Goal: Task Accomplishment & Management: Manage account settings

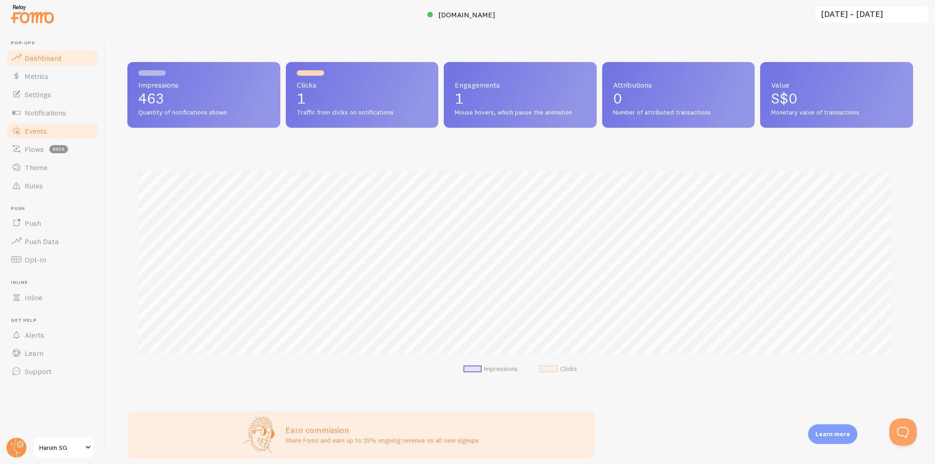
scroll to position [456143, 455603]
click at [63, 93] on link "Settings" at bounding box center [52, 94] width 94 height 18
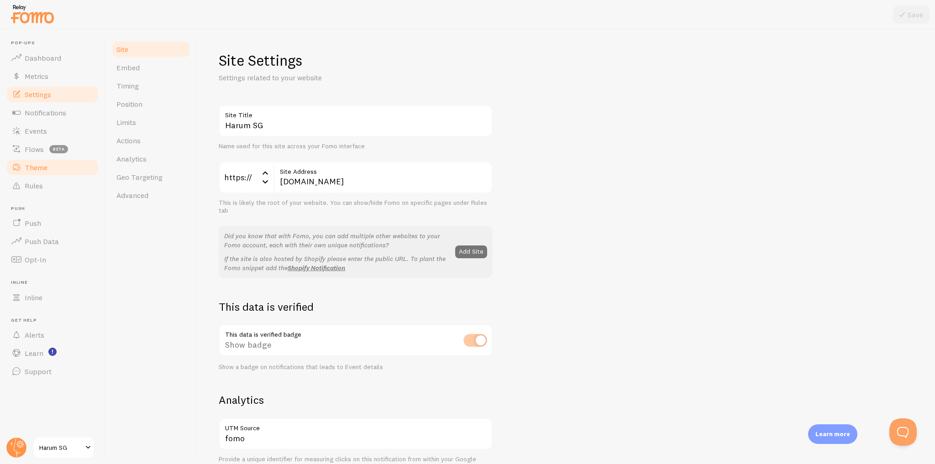
click at [73, 166] on link "Theme" at bounding box center [52, 167] width 94 height 18
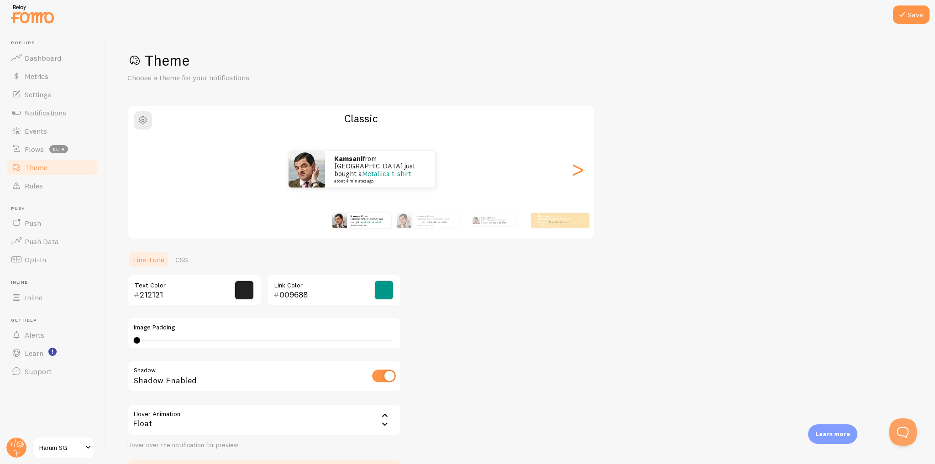
scroll to position [63, 0]
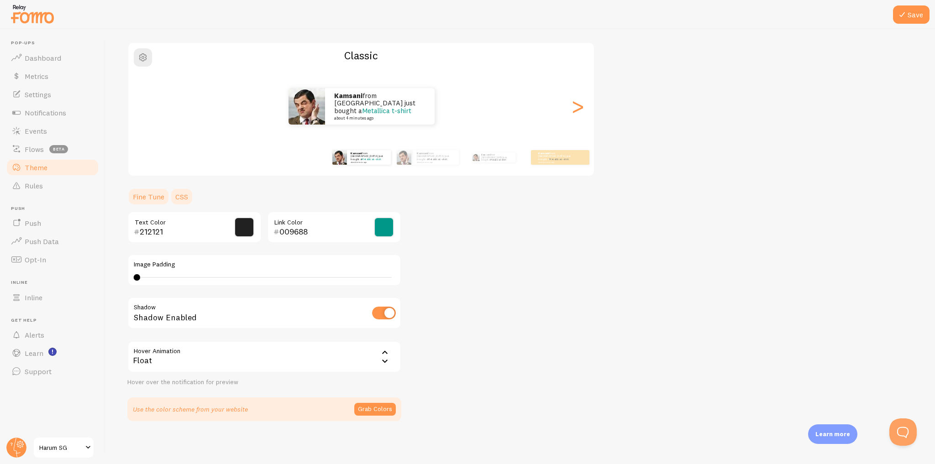
click at [182, 196] on link "CSS" at bounding box center [182, 197] width 24 height 18
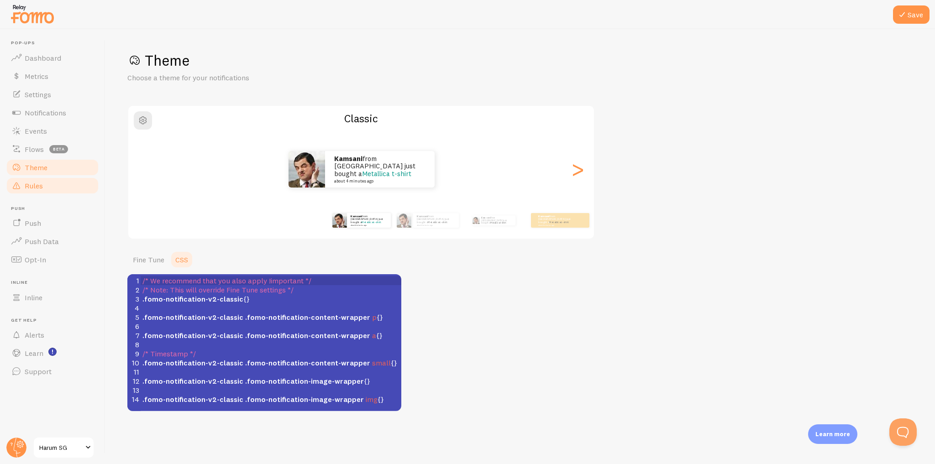
click at [87, 187] on link "Rules" at bounding box center [52, 186] width 94 height 18
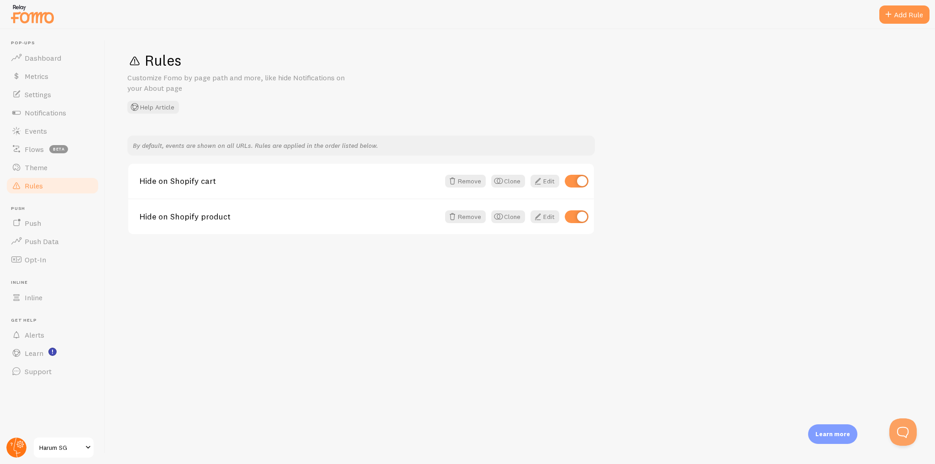
click at [15, 453] on circle at bounding box center [16, 448] width 20 height 20
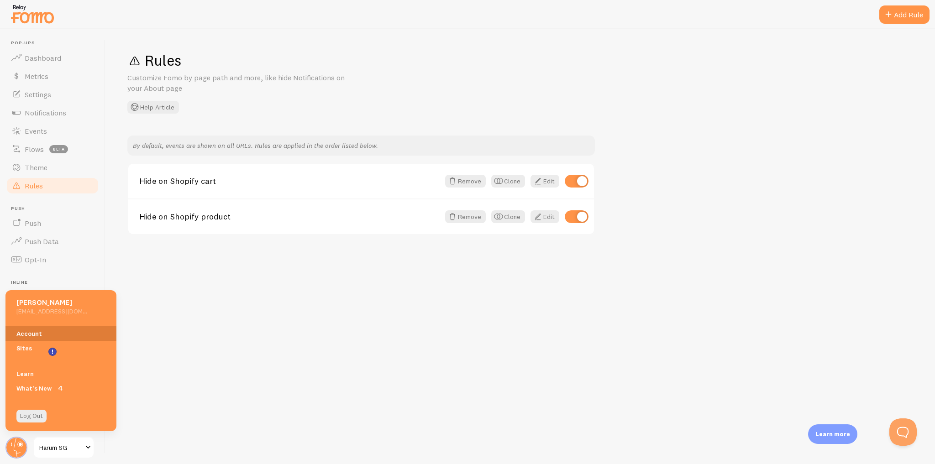
click at [68, 330] on link "Account" at bounding box center [60, 333] width 111 height 15
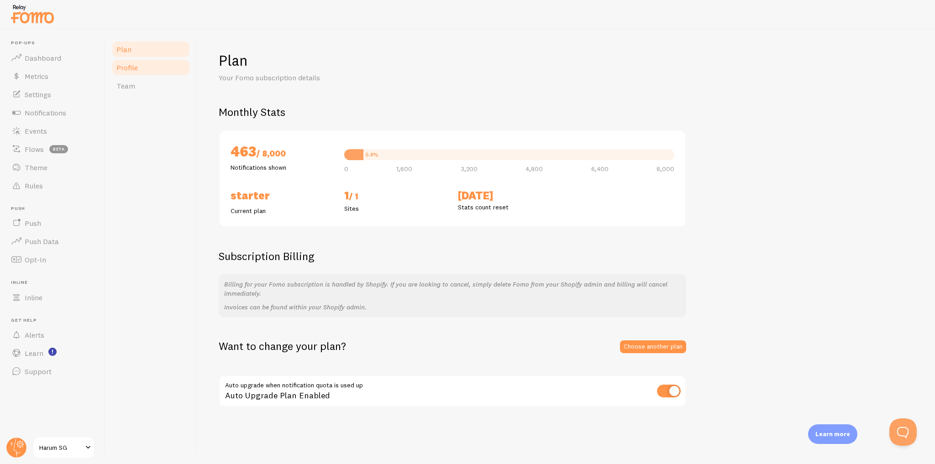
click at [171, 73] on link "Profile" at bounding box center [151, 67] width 80 height 18
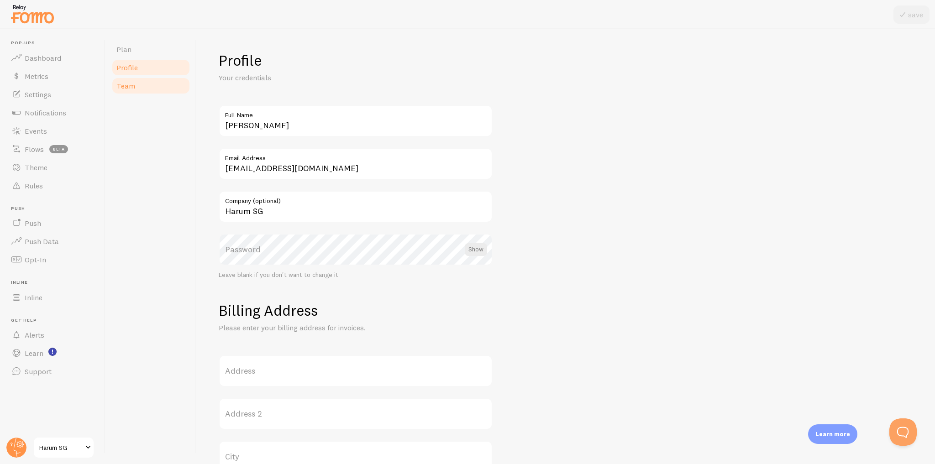
click at [156, 84] on link "Team" at bounding box center [151, 86] width 80 height 18
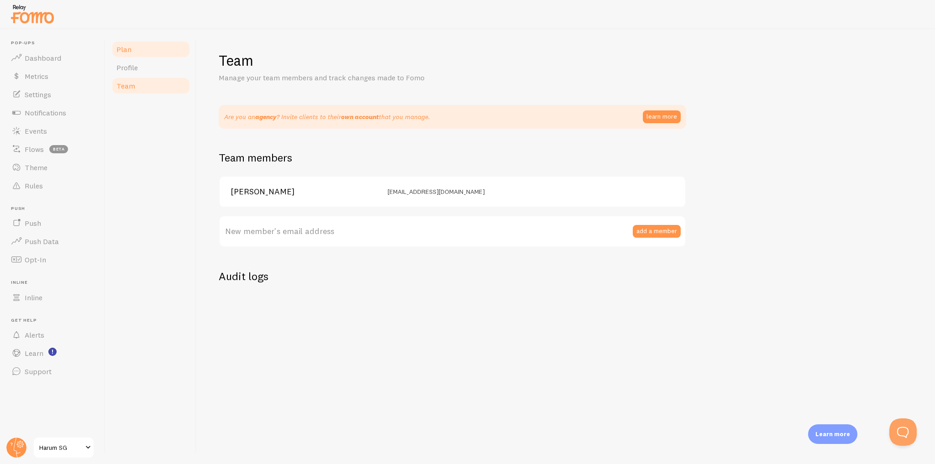
click at [164, 48] on link "Plan" at bounding box center [151, 49] width 80 height 18
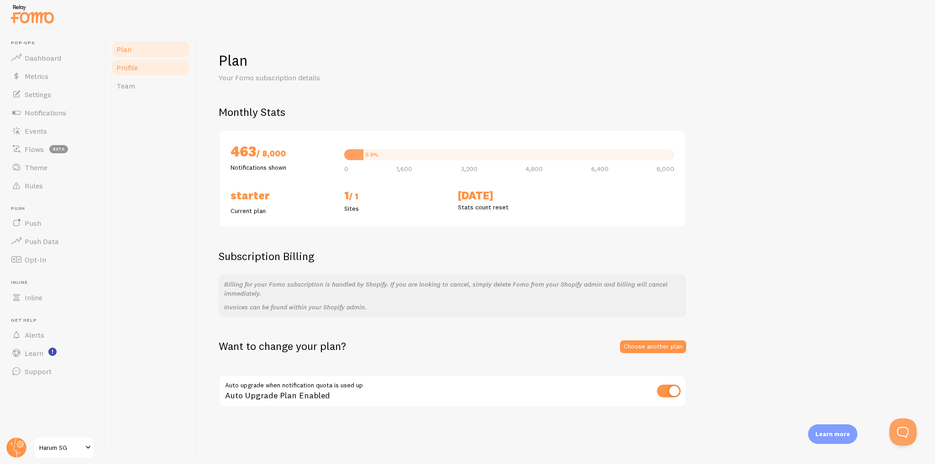
click at [162, 68] on link "Profile" at bounding box center [151, 67] width 80 height 18
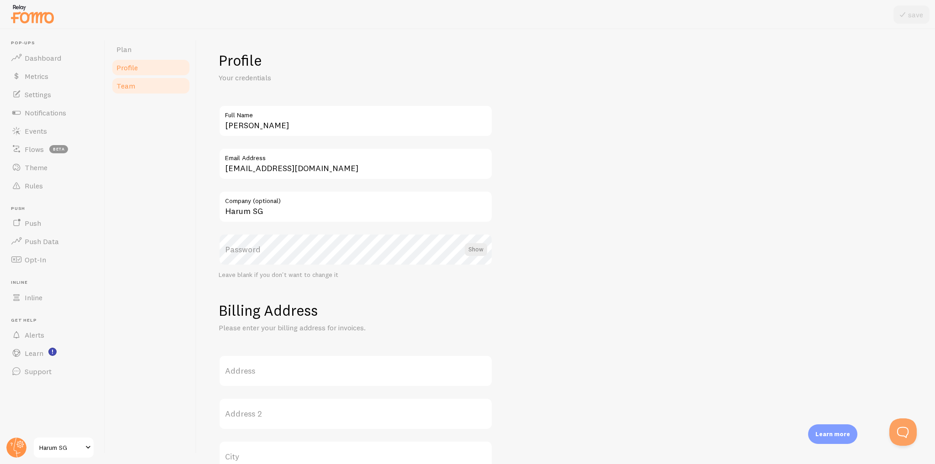
click at [159, 88] on link "Team" at bounding box center [151, 86] width 80 height 18
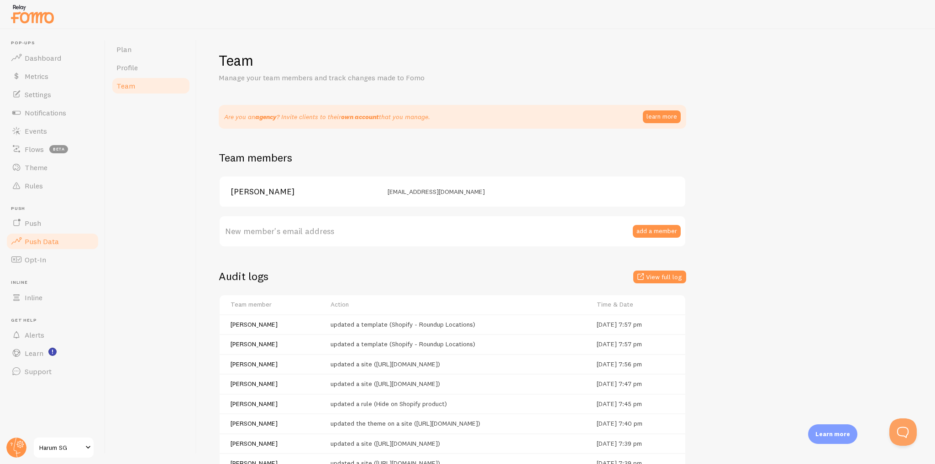
click at [73, 241] on link "Push Data" at bounding box center [52, 241] width 94 height 18
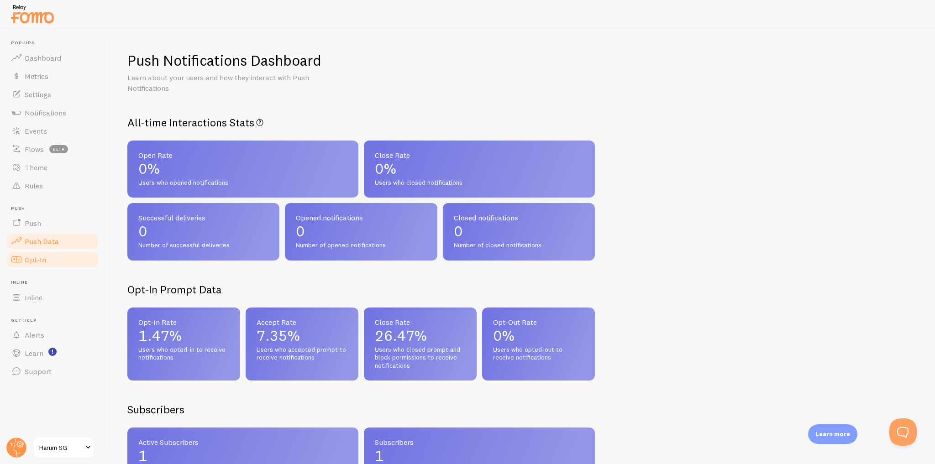
click at [77, 259] on link "Opt-In" at bounding box center [52, 260] width 94 height 18
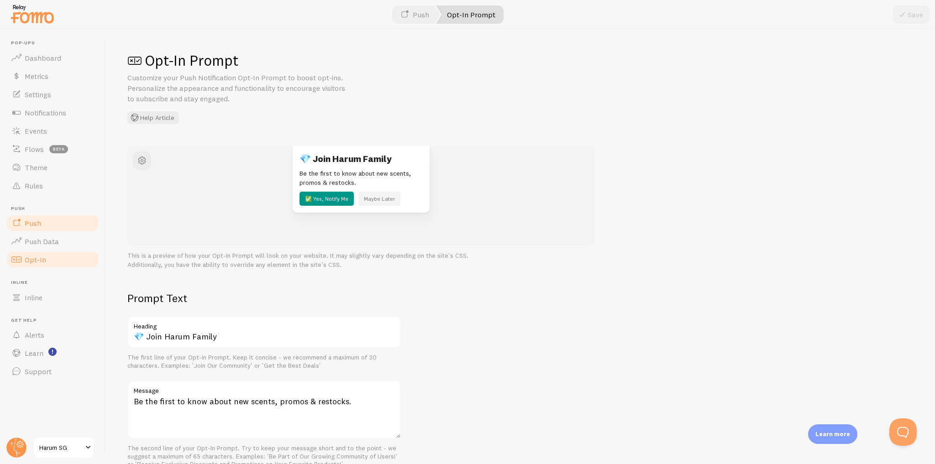
click at [78, 226] on link "Push" at bounding box center [52, 223] width 94 height 18
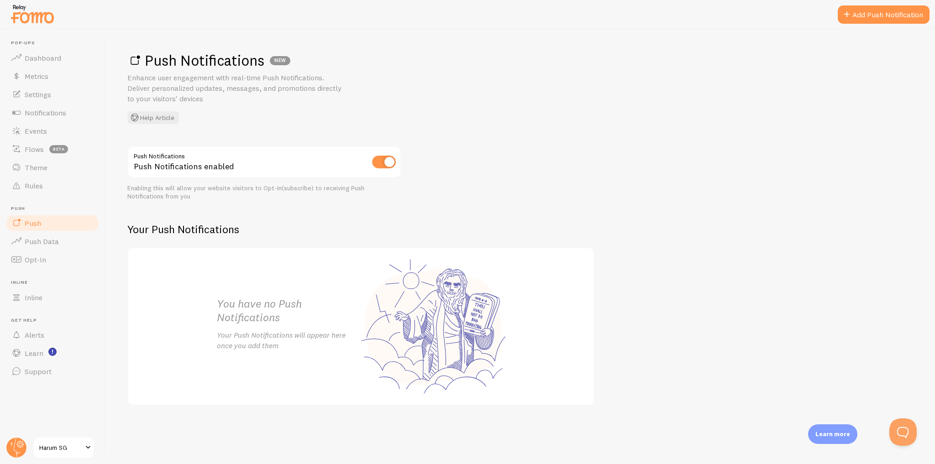
click at [386, 162] on input "checkbox" at bounding box center [384, 162] width 24 height 13
checkbox input "false"
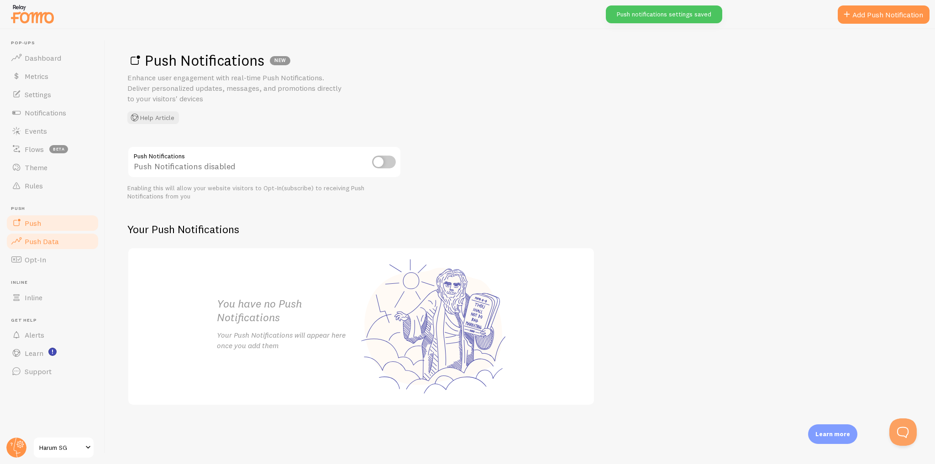
click at [57, 240] on link "Push Data" at bounding box center [52, 241] width 94 height 18
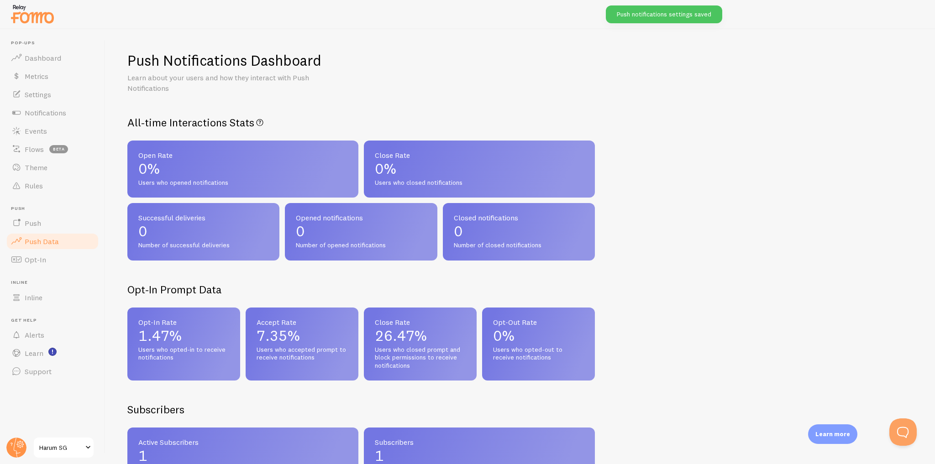
scroll to position [183, 0]
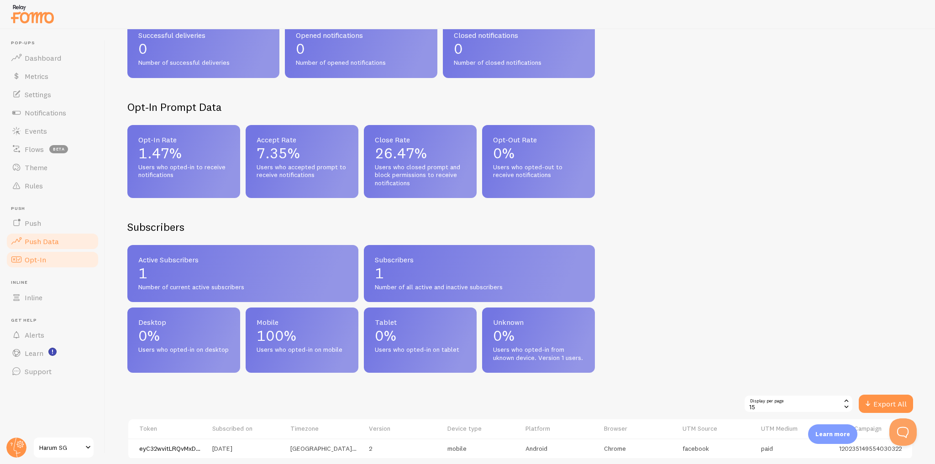
click at [49, 257] on link "Opt-In" at bounding box center [52, 260] width 94 height 18
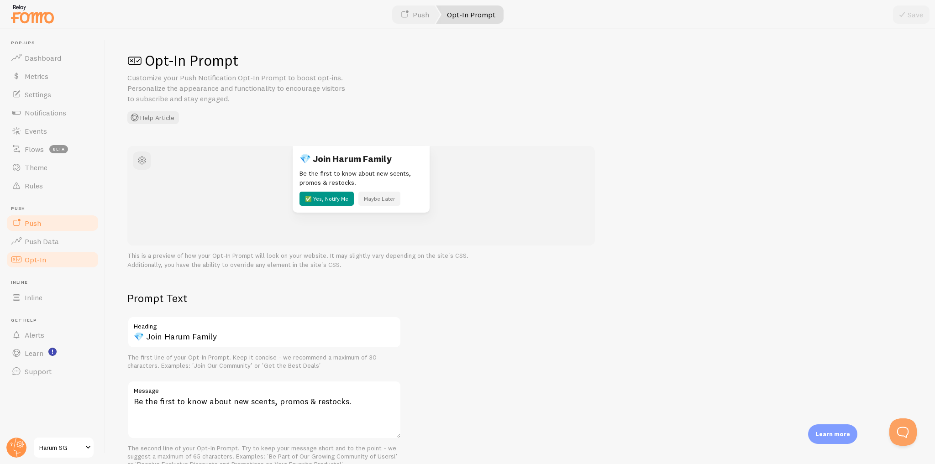
click at [56, 221] on link "Push" at bounding box center [52, 223] width 94 height 18
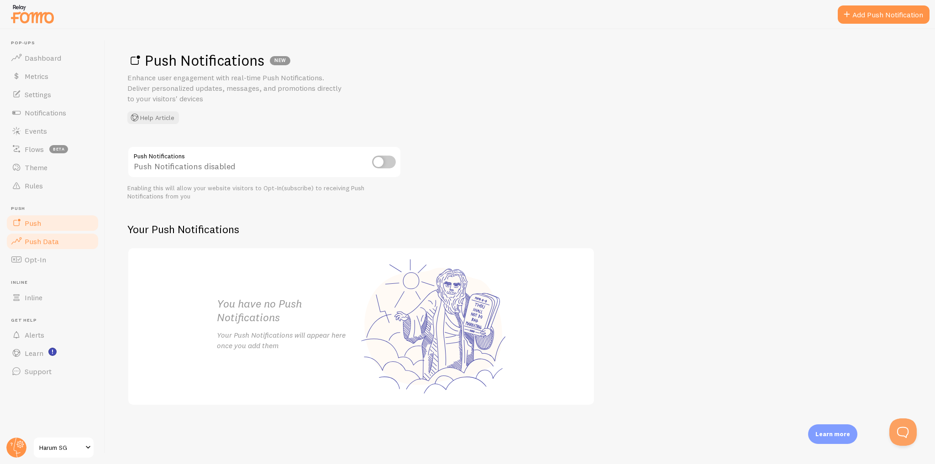
click at [55, 246] on span "Push Data" at bounding box center [42, 241] width 34 height 9
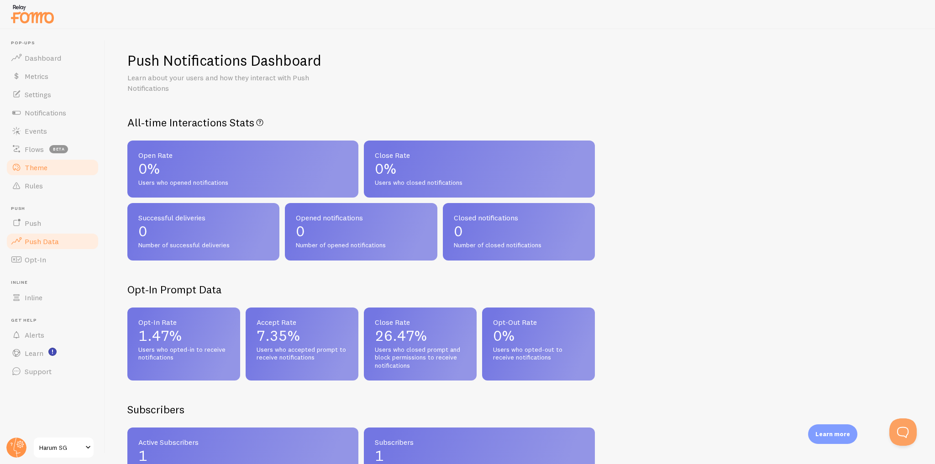
click at [73, 167] on link "Theme" at bounding box center [52, 167] width 94 height 18
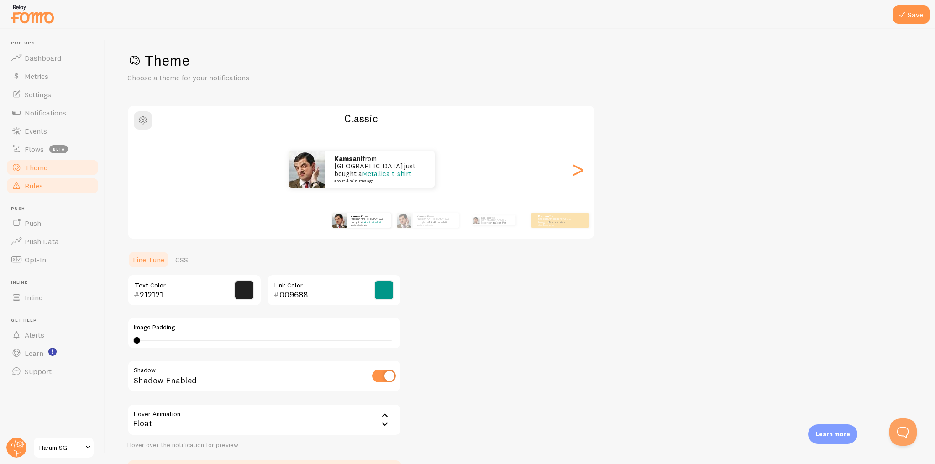
click at [65, 183] on link "Rules" at bounding box center [52, 186] width 94 height 18
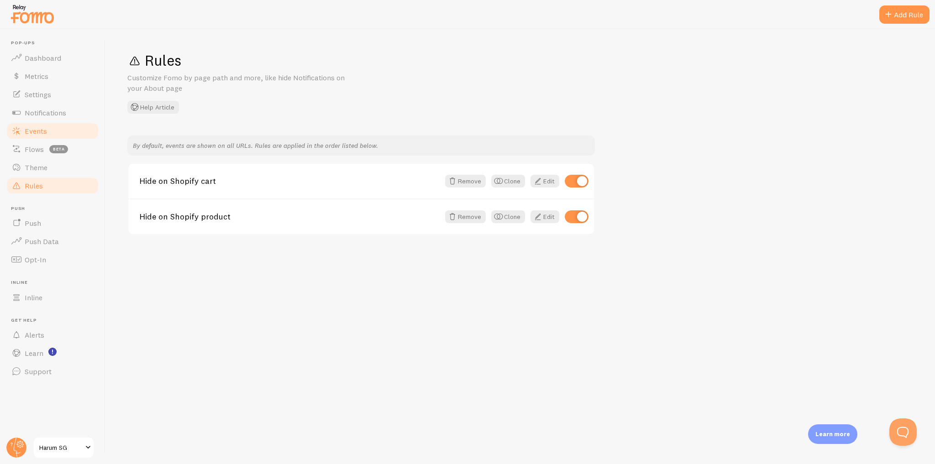
click at [78, 135] on link "Events" at bounding box center [52, 131] width 94 height 18
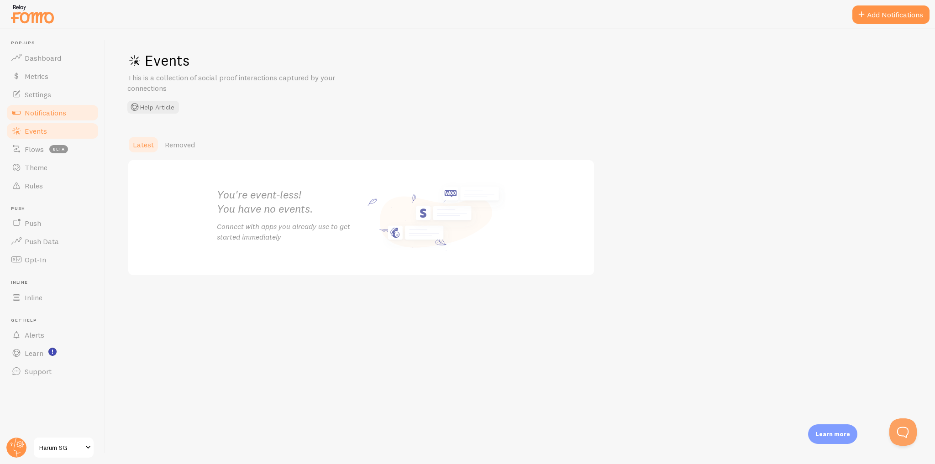
click at [76, 119] on link "Notifications" at bounding box center [52, 113] width 94 height 18
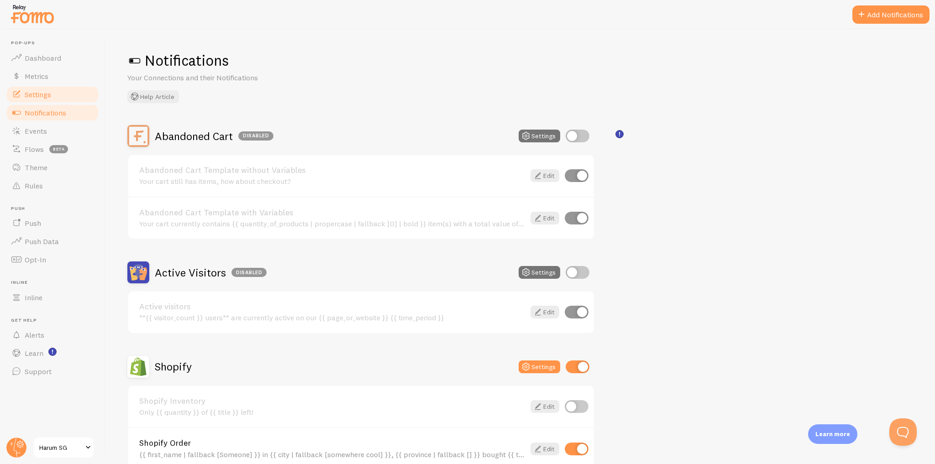
click at [80, 94] on link "Settings" at bounding box center [52, 94] width 94 height 18
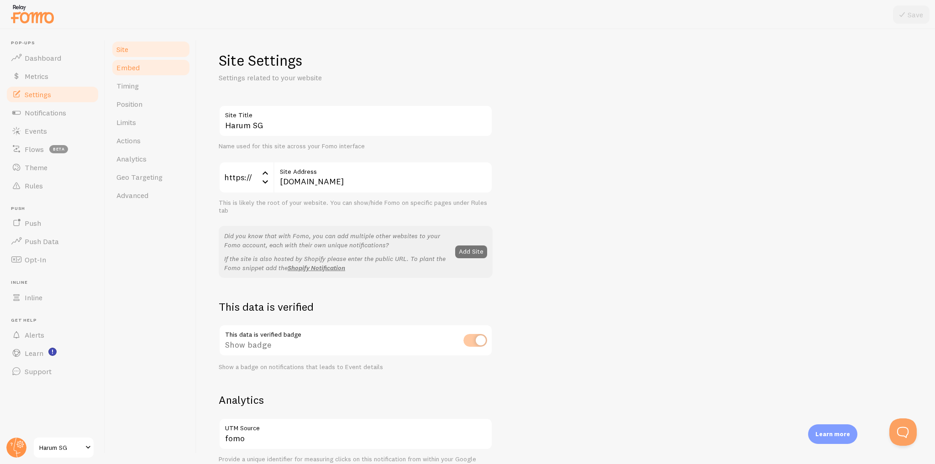
click at [152, 71] on link "Embed" at bounding box center [151, 67] width 80 height 18
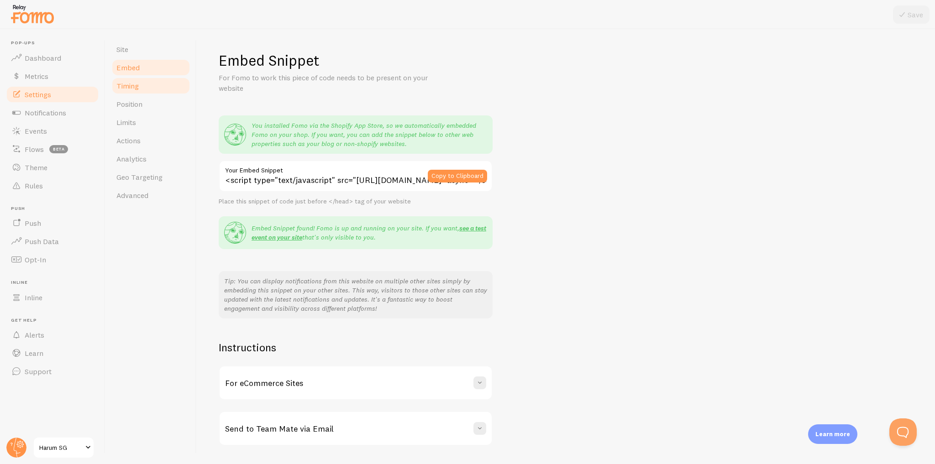
click at [152, 88] on link "Timing" at bounding box center [151, 86] width 80 height 18
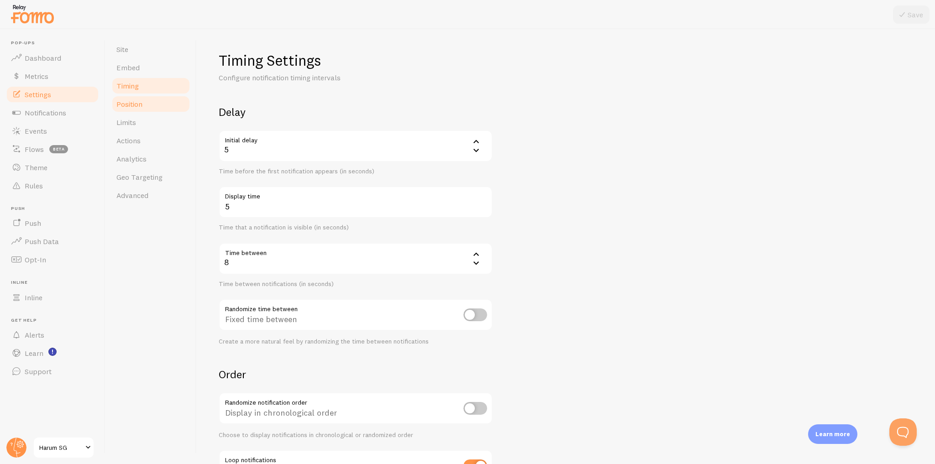
click at [151, 108] on link "Position" at bounding box center [151, 104] width 80 height 18
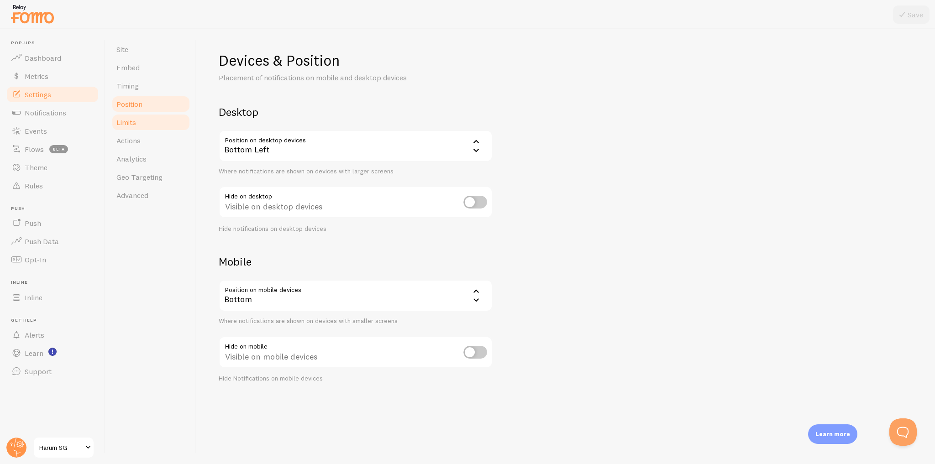
click at [149, 124] on link "Limits" at bounding box center [151, 122] width 80 height 18
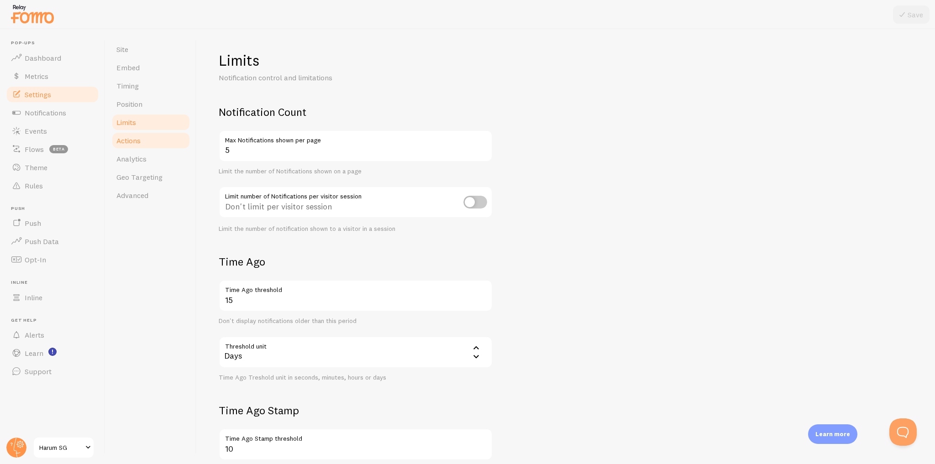
click at [161, 146] on link "Actions" at bounding box center [151, 140] width 80 height 18
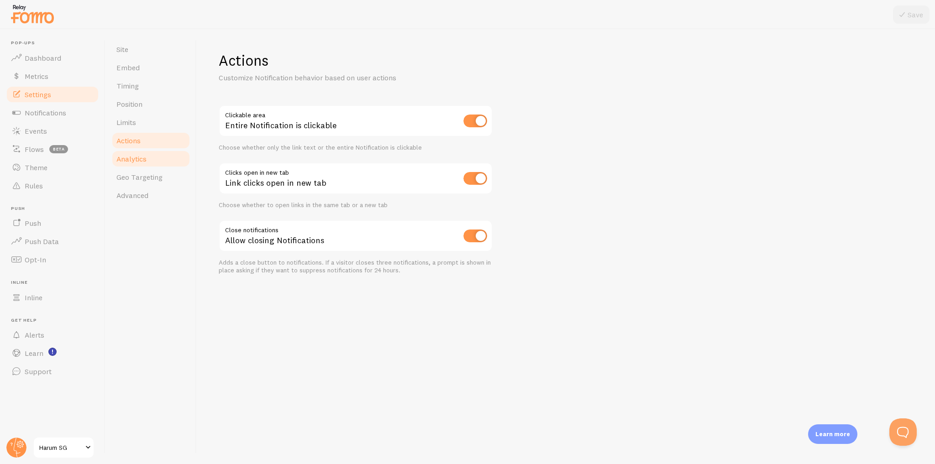
click at [165, 161] on link "Analytics" at bounding box center [151, 159] width 80 height 18
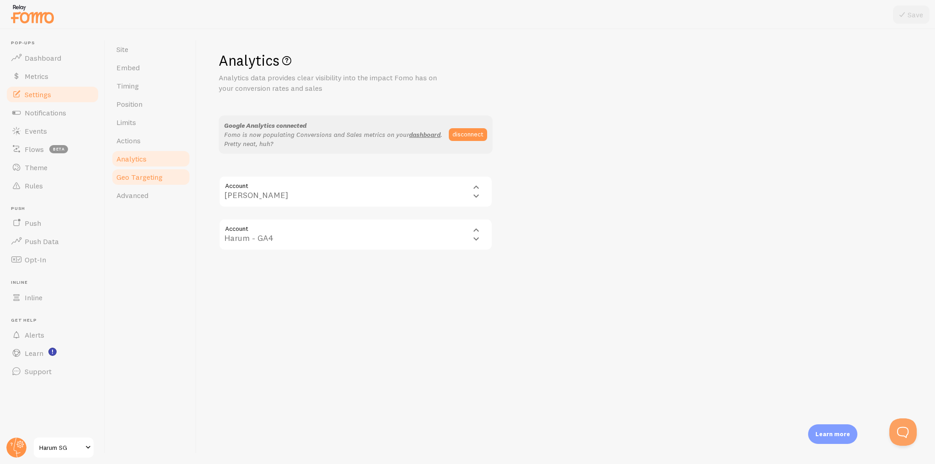
click at [167, 176] on link "Geo Targeting" at bounding box center [151, 177] width 80 height 18
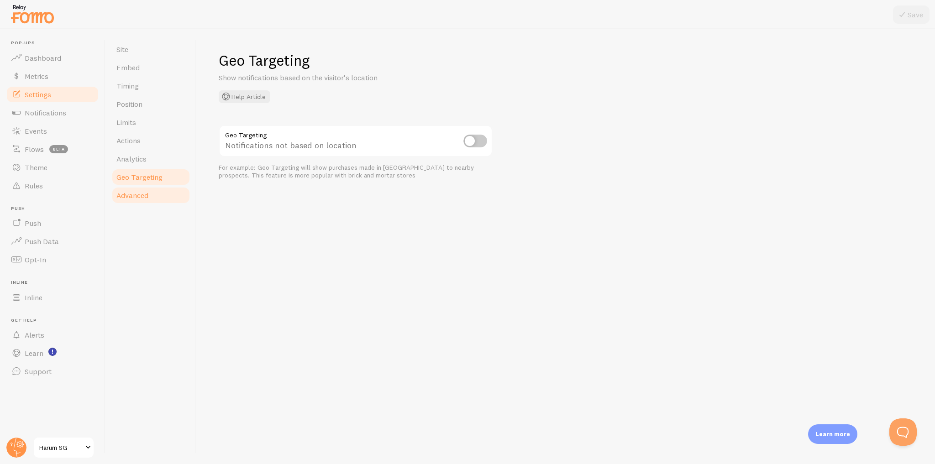
click at [164, 195] on link "Advanced" at bounding box center [151, 195] width 80 height 18
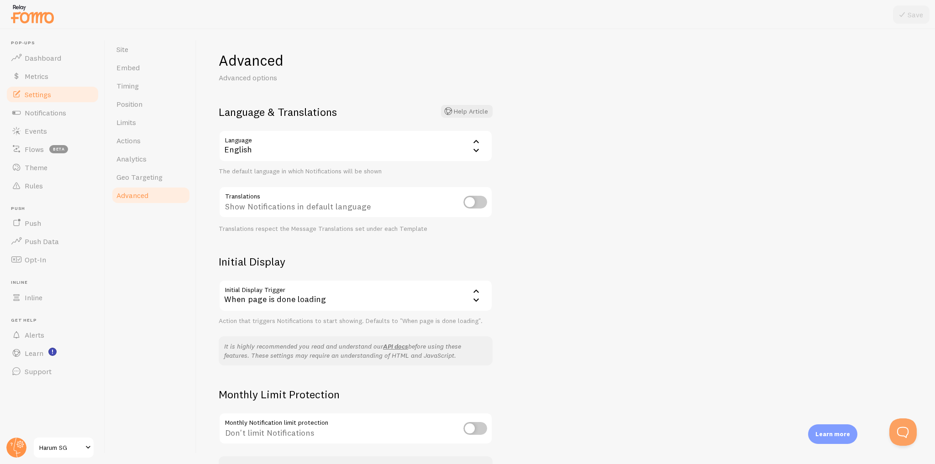
scroll to position [64, 0]
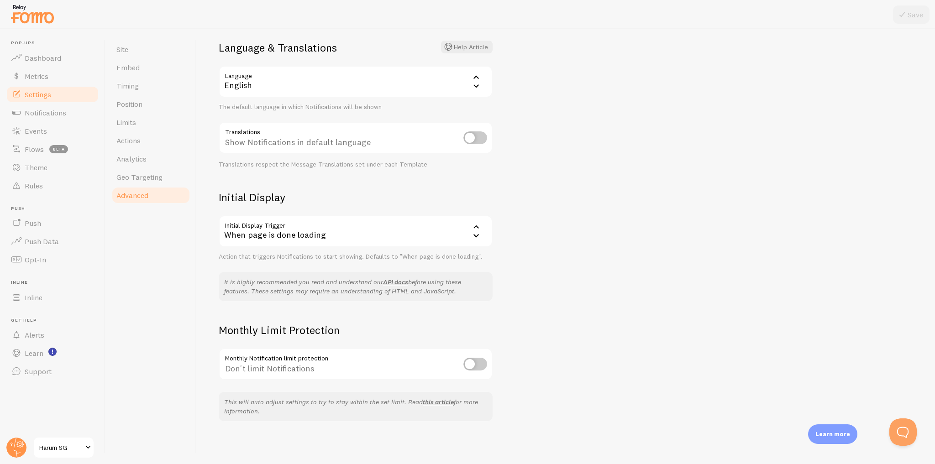
click at [476, 362] on input "checkbox" at bounding box center [475, 364] width 24 height 13
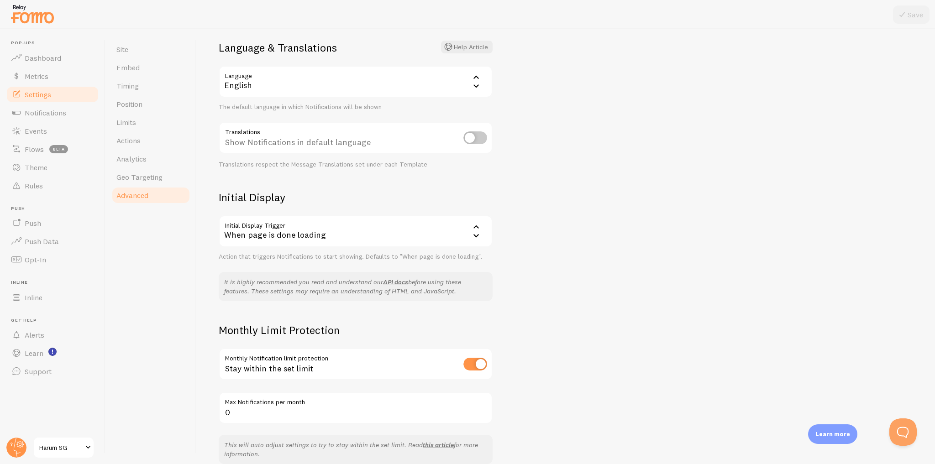
click at [475, 362] on input "checkbox" at bounding box center [475, 364] width 24 height 13
checkbox input "false"
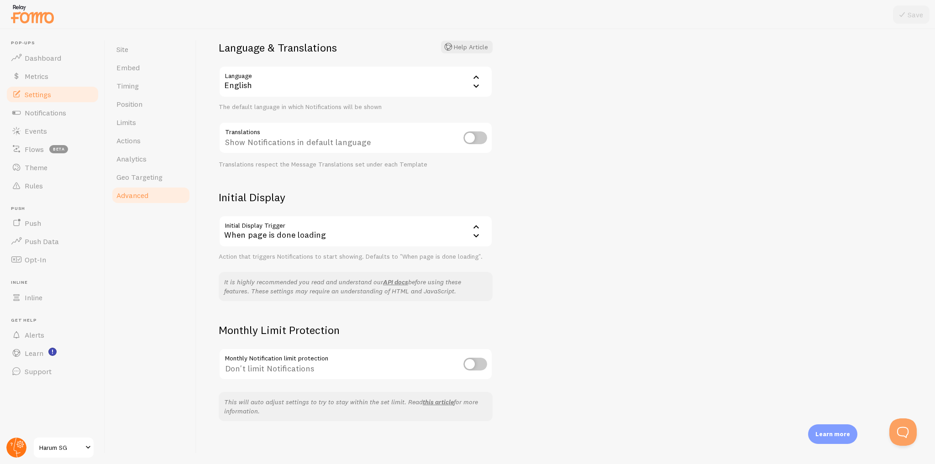
click at [16, 449] on circle at bounding box center [16, 448] width 20 height 20
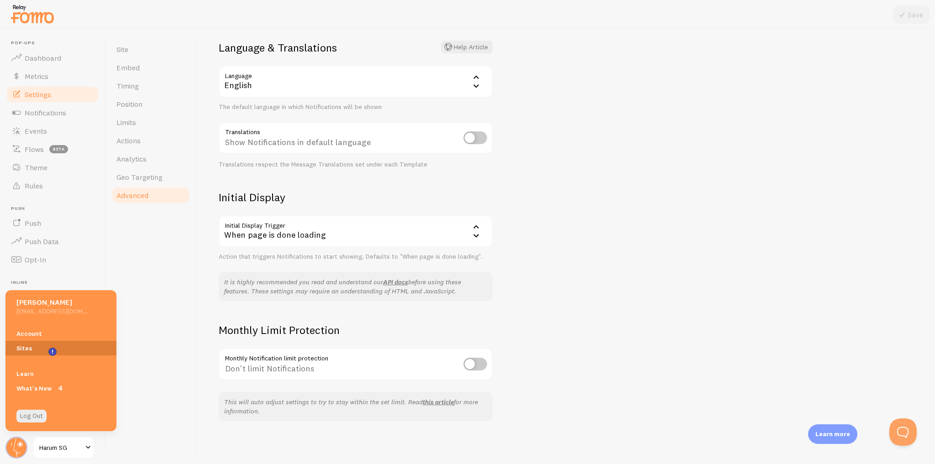
click at [75, 345] on link "Sites" at bounding box center [60, 348] width 111 height 15
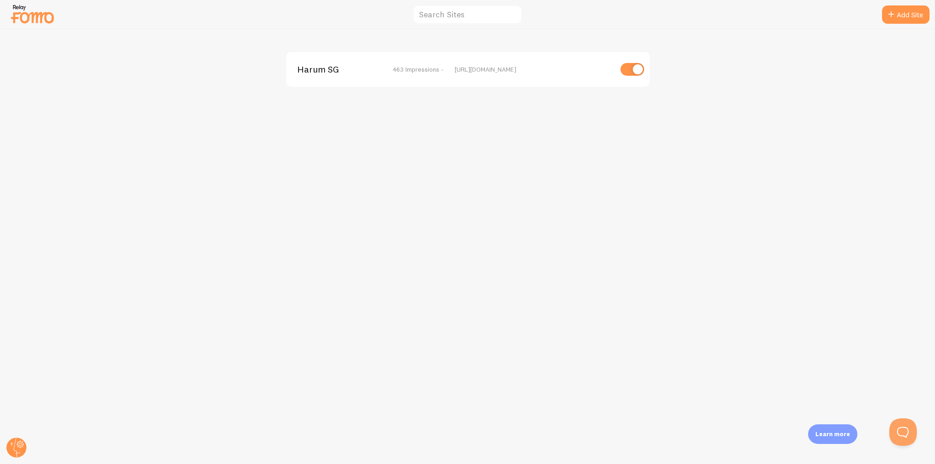
click at [324, 70] on span "Harum SG" at bounding box center [333, 69] width 73 height 8
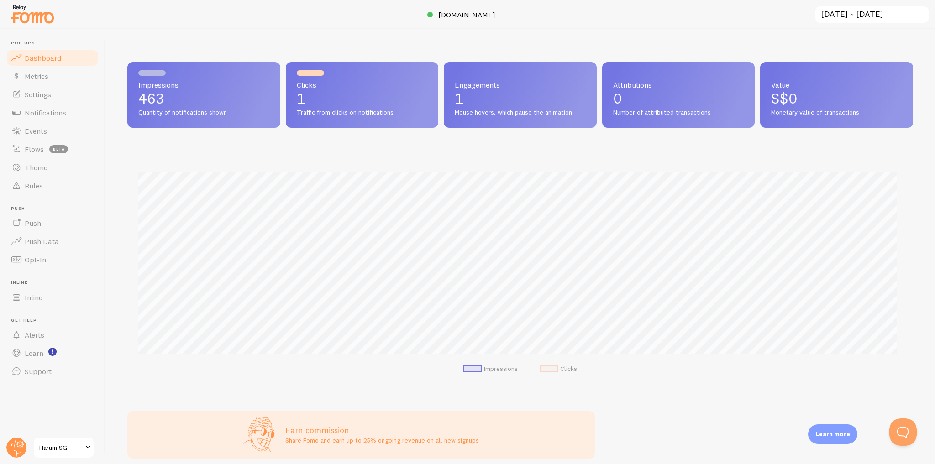
scroll to position [240, 780]
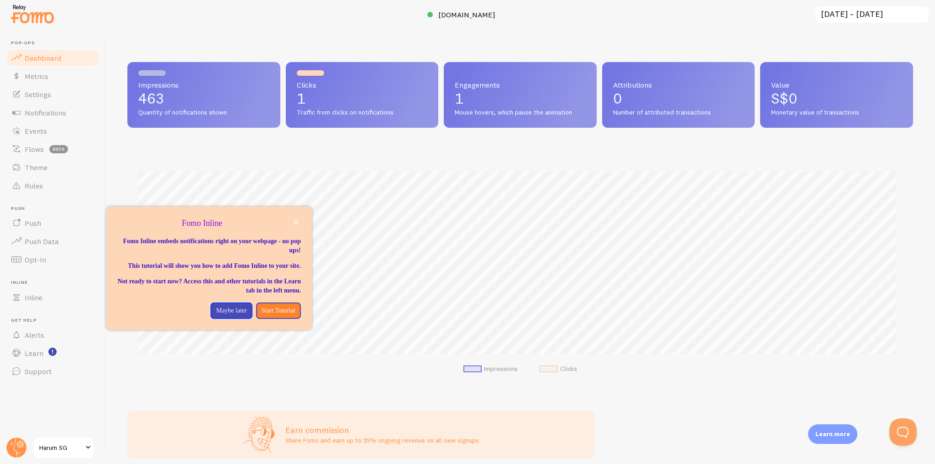
click at [64, 444] on span "Harum SG" at bounding box center [60, 447] width 43 height 11
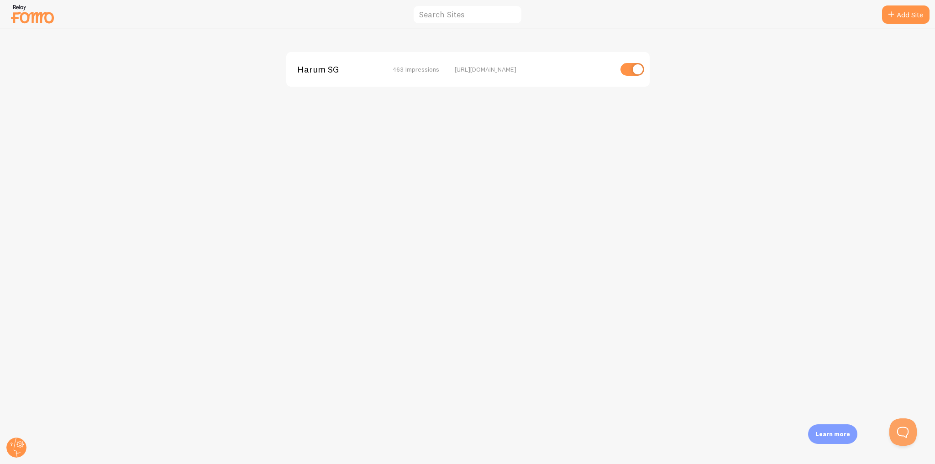
click at [40, 16] on img at bounding box center [33, 13] width 46 height 23
click at [43, 22] on img at bounding box center [33, 13] width 46 height 23
click at [391, 72] on div "Harum SG 463 Impressions -" at bounding box center [370, 69] width 146 height 8
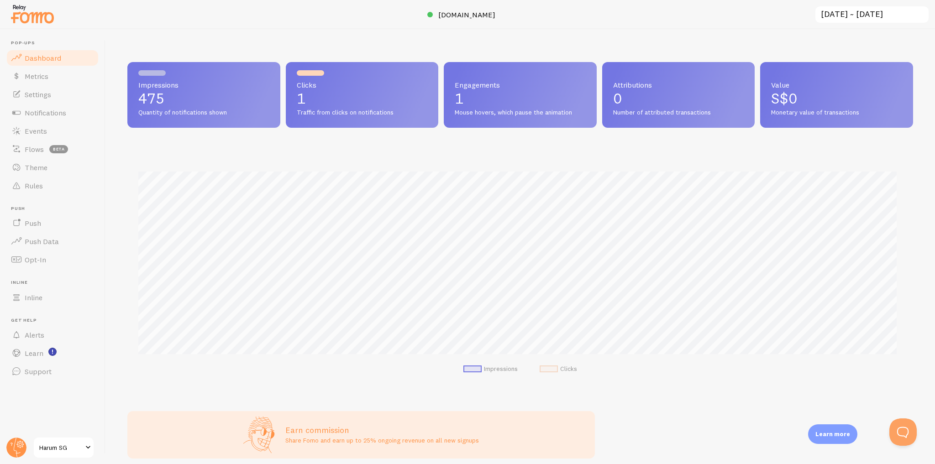
scroll to position [240, 780]
click at [74, 131] on link "Events" at bounding box center [52, 131] width 94 height 18
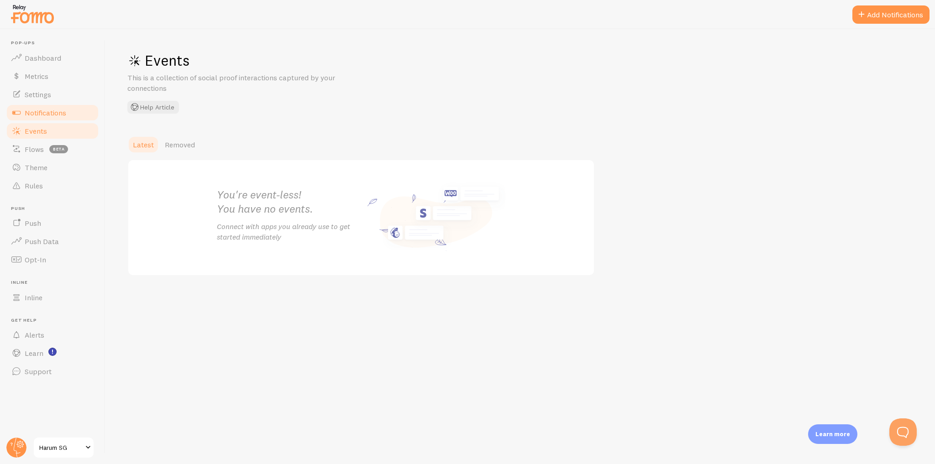
click at [80, 116] on link "Notifications" at bounding box center [52, 113] width 94 height 18
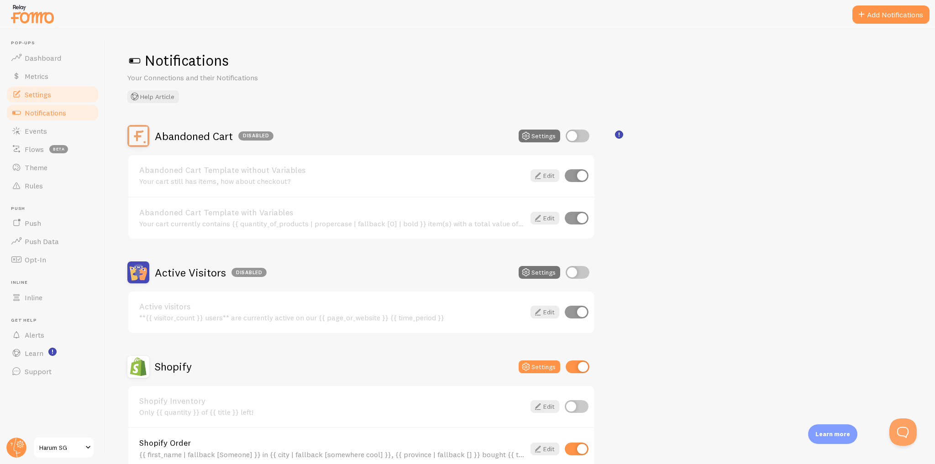
click at [83, 95] on link "Settings" at bounding box center [52, 94] width 94 height 18
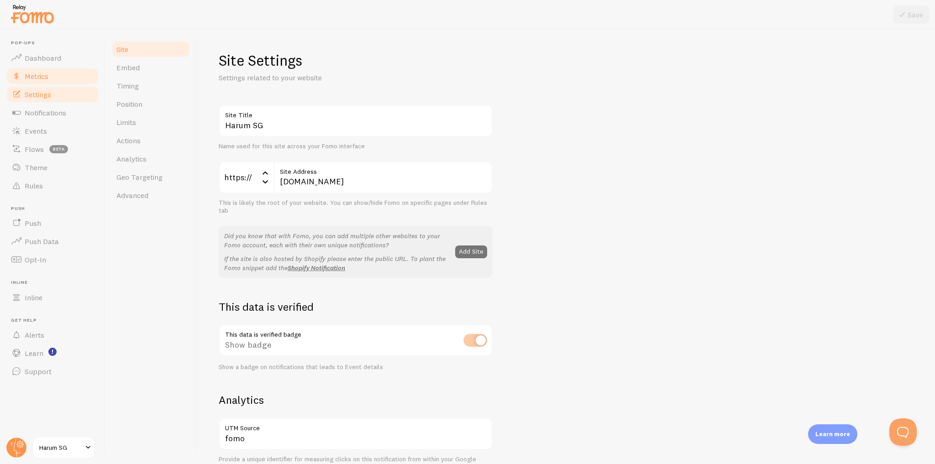
click at [83, 78] on link "Metrics" at bounding box center [52, 76] width 94 height 18
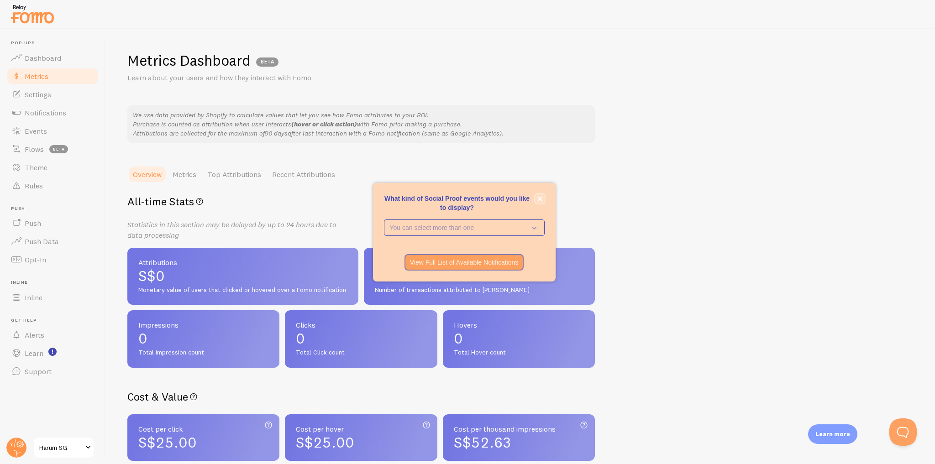
click at [539, 199] on icon "close," at bounding box center [539, 198] width 5 height 5
